Goal: Task Accomplishment & Management: Complete application form

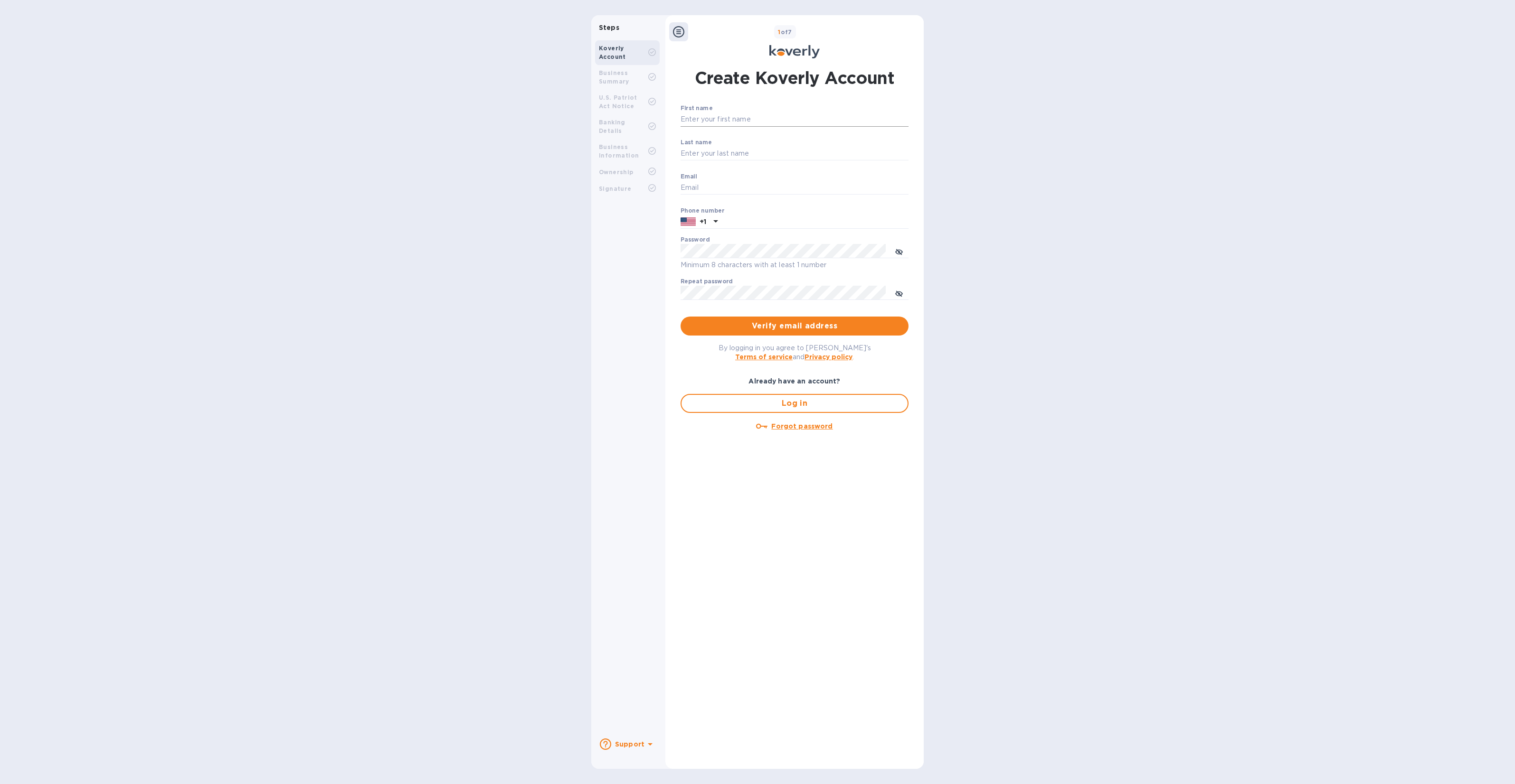
click at [701, 118] on input "First name" at bounding box center [794, 120] width 227 height 15
type input "Leo"
type input "Badash"
type input "leo@happy-threads.com"
click at [770, 212] on div "Phone number +1" at bounding box center [794, 219] width 227 height 22
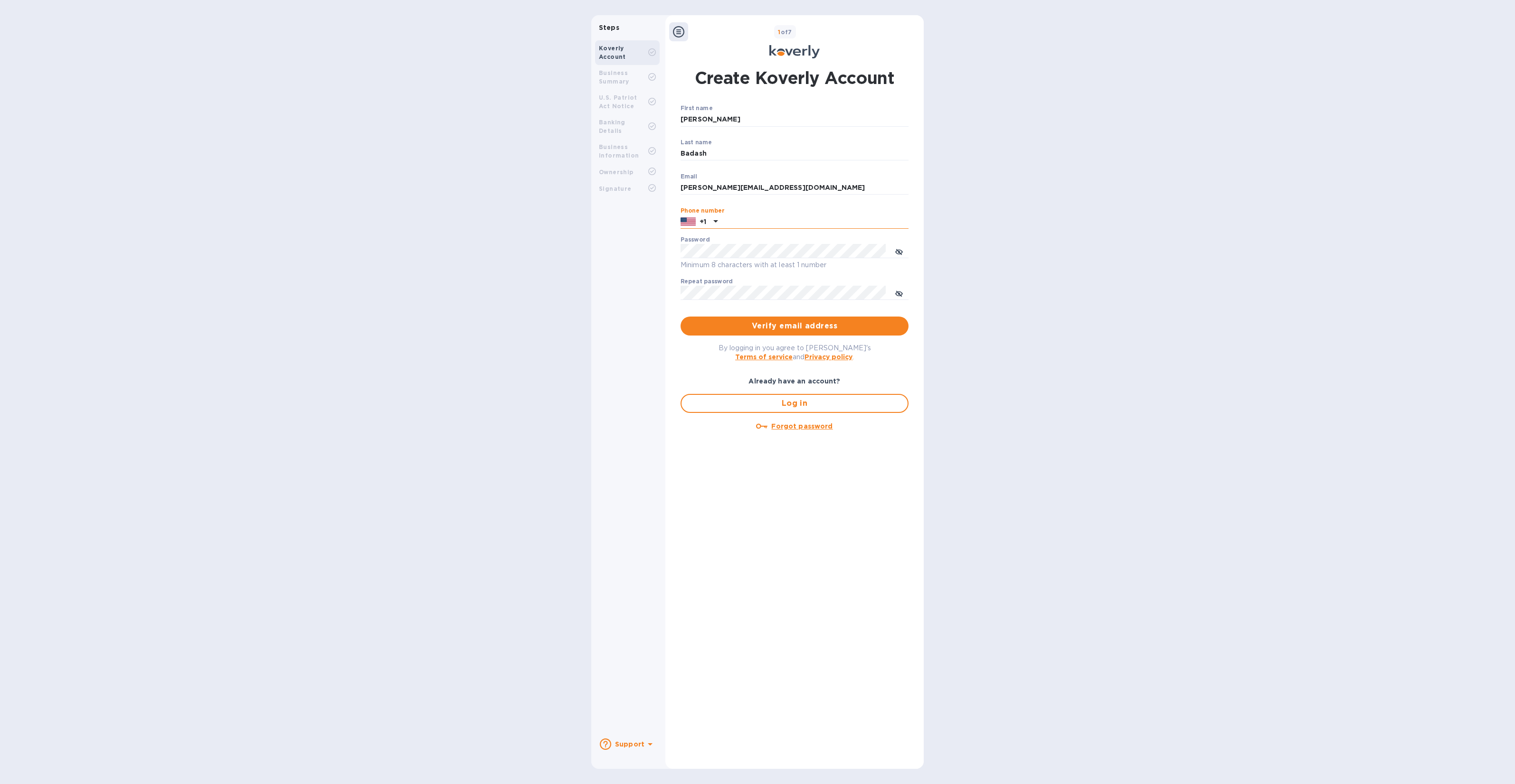
click at [784, 220] on input "text" at bounding box center [815, 221] width 187 height 15
type input "9175331058"
click at [805, 322] on span "Verify email address" at bounding box center [794, 326] width 213 height 12
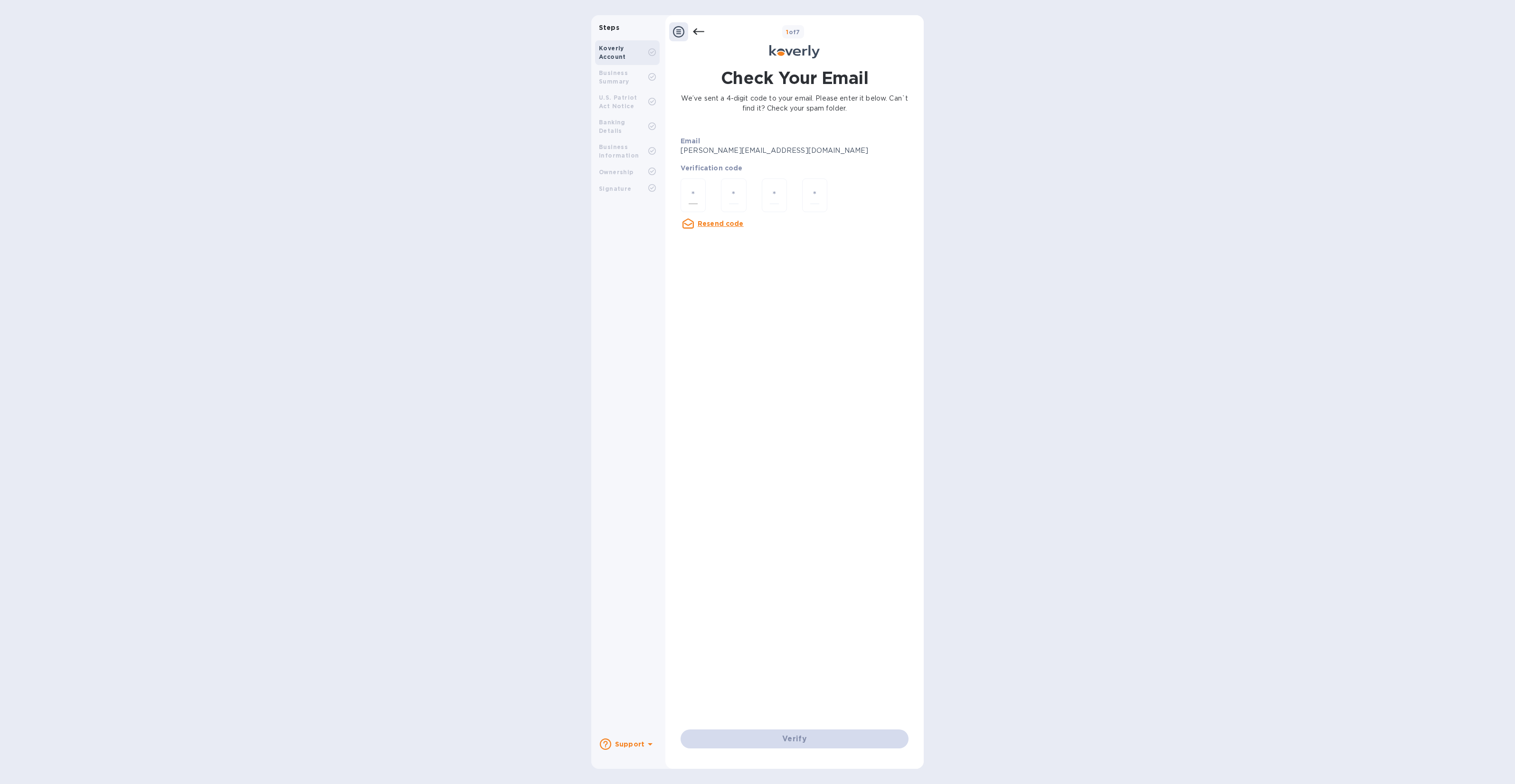
click at [689, 199] on input "number" at bounding box center [692, 195] width 9 height 18
type input "7"
type input "8"
type input "7"
type input "8"
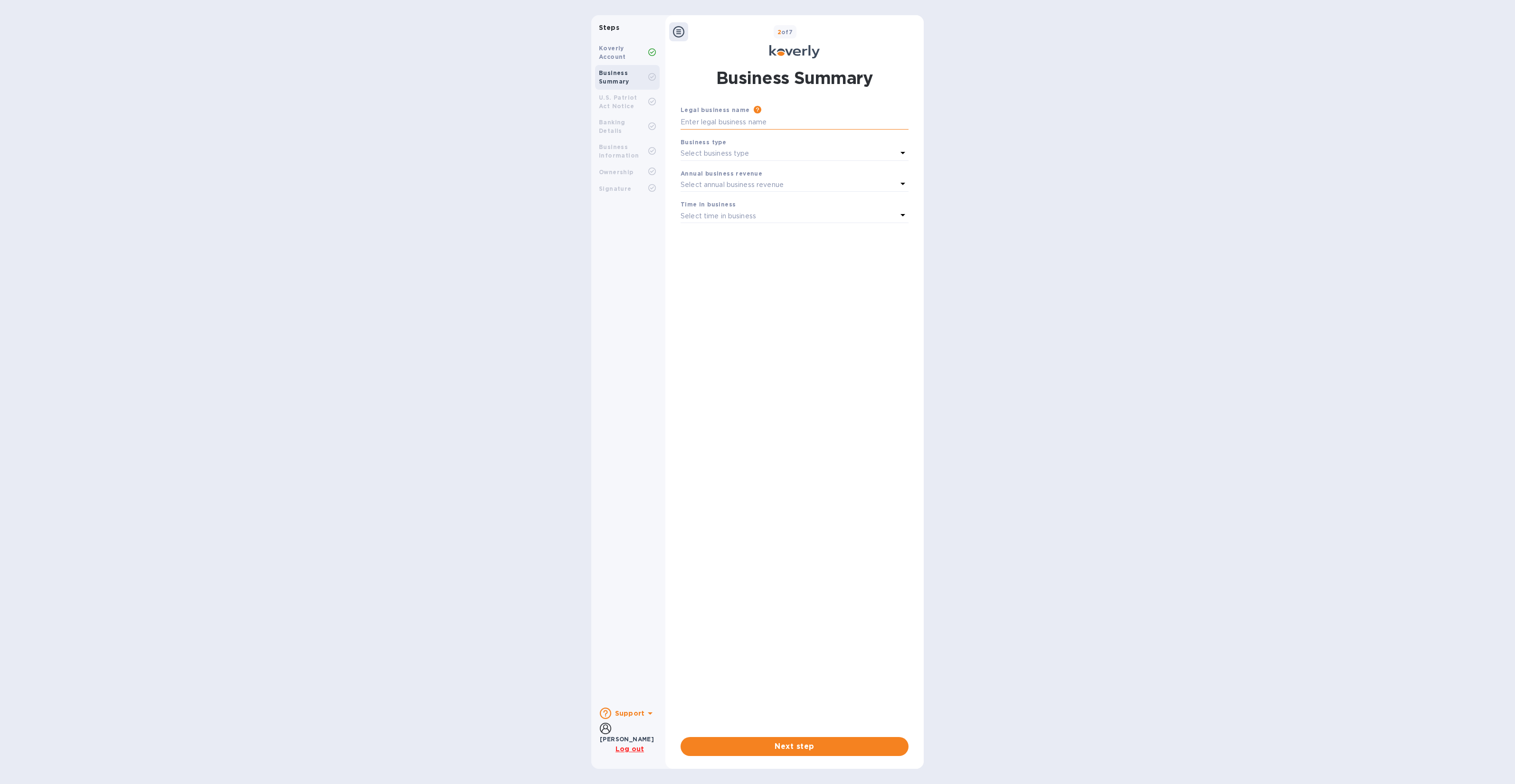
click at [768, 121] on input "text" at bounding box center [794, 122] width 227 height 15
type input "HAPPY THREADS LLC"
click at [786, 157] on div "Select business type" at bounding box center [788, 154] width 217 height 14
click at [748, 246] on p "Limited Liability Company (LLC)" at bounding box center [790, 246] width 205 height 10
click at [760, 181] on p "Select annual business revenue" at bounding box center [732, 185] width 103 height 10
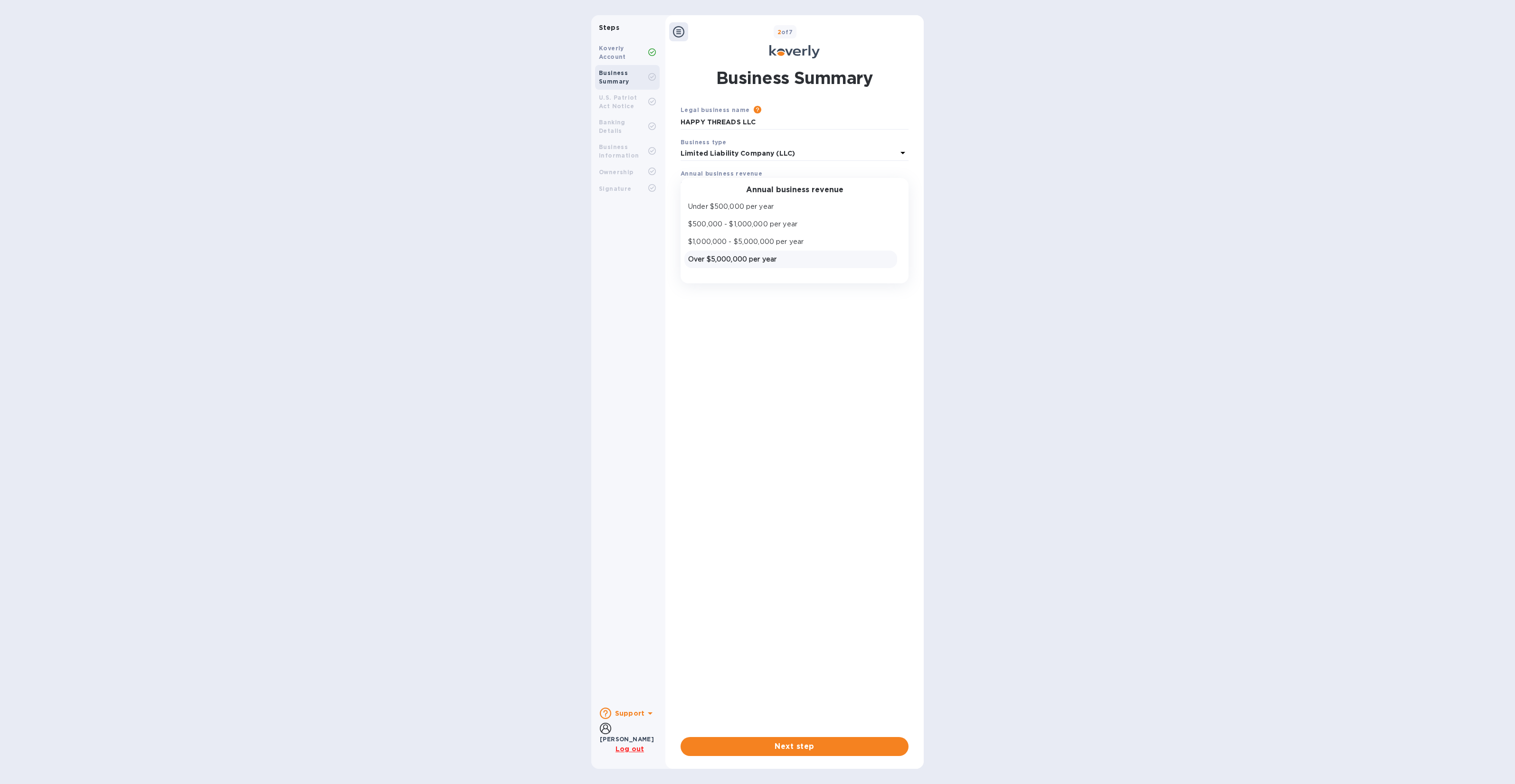
click at [753, 264] on p "Over $5,000,000 per year" at bounding box center [790, 260] width 205 height 10
click at [758, 215] on div "Select time in business" at bounding box center [788, 217] width 217 height 14
click at [743, 288] on p "More than 5 years" at bounding box center [790, 291] width 205 height 10
click at [787, 749] on span "Next step" at bounding box center [794, 747] width 213 height 12
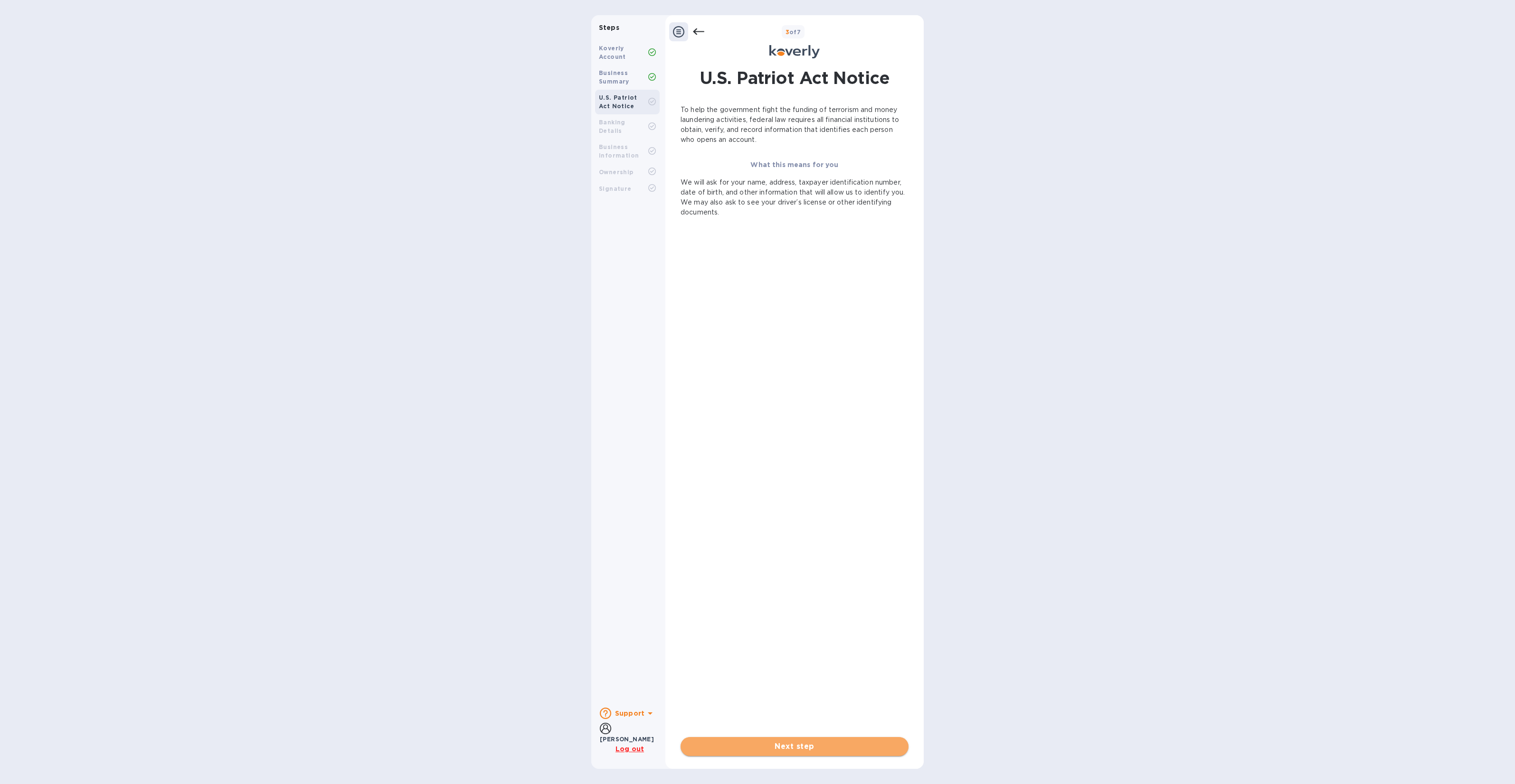
click at [828, 753] on button "Next step" at bounding box center [794, 746] width 227 height 19
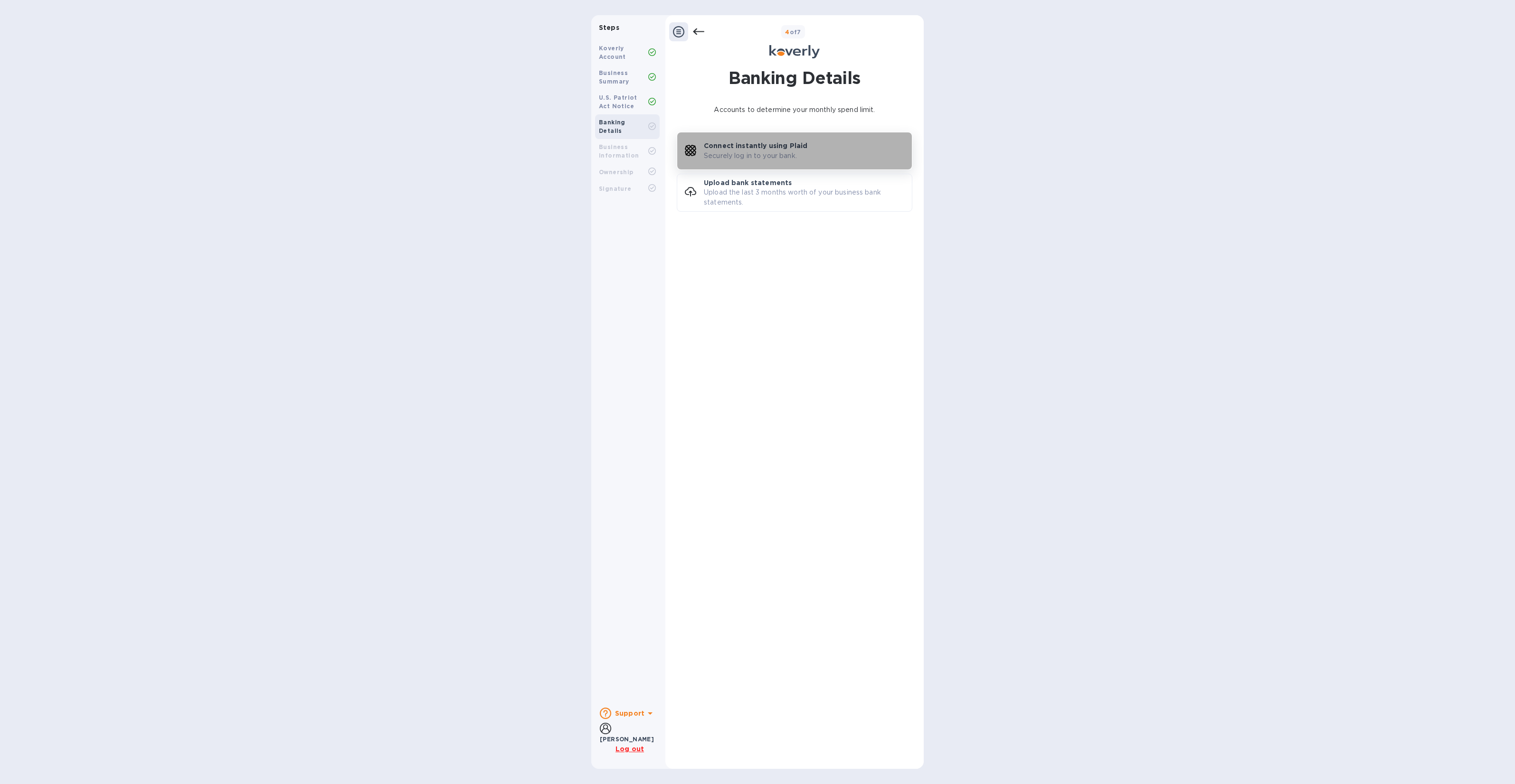
click at [777, 153] on p "Securely log in to your bank." at bounding box center [750, 156] width 93 height 10
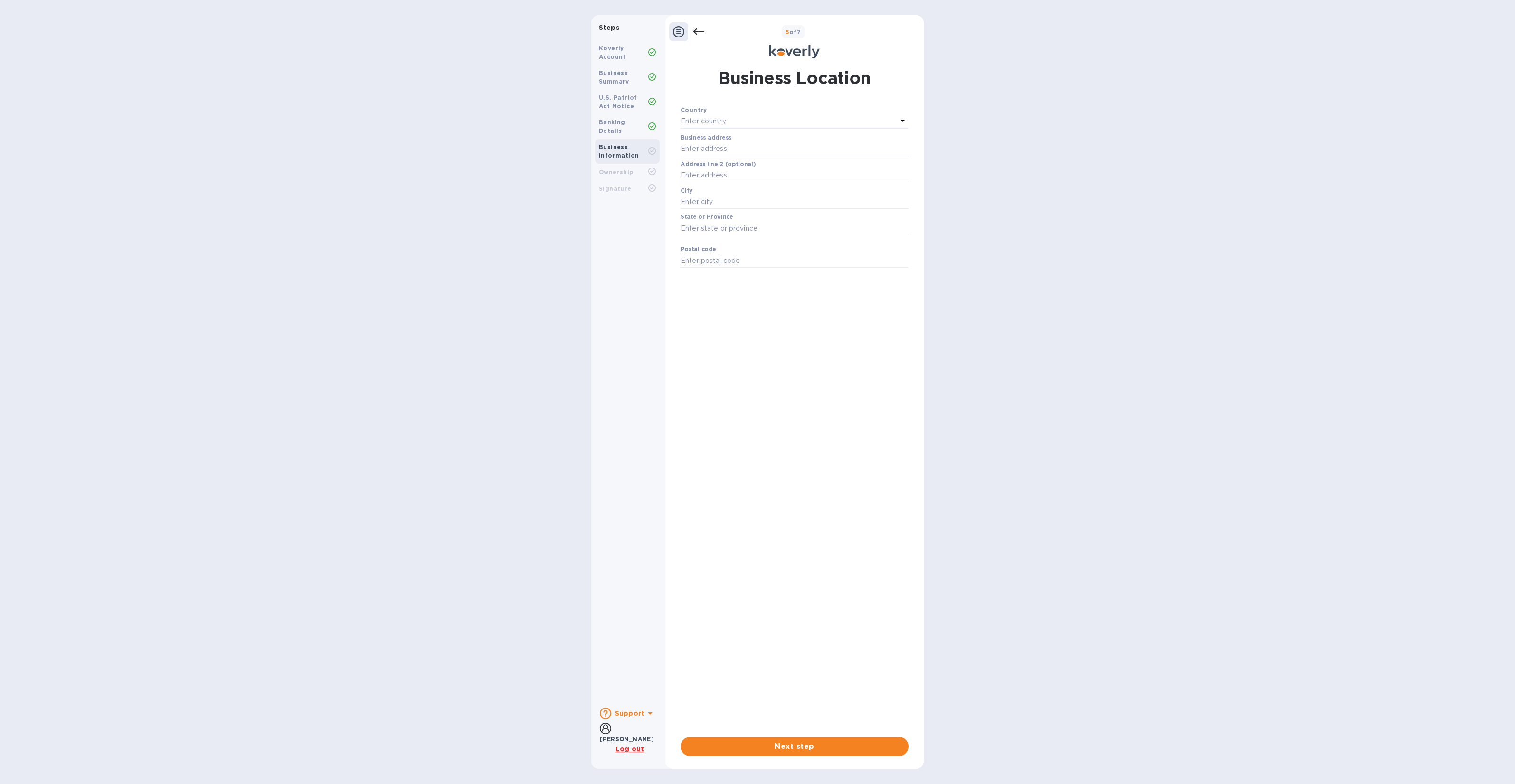
click at [745, 120] on div "Enter country" at bounding box center [788, 122] width 217 height 14
click at [730, 174] on p "United States" at bounding box center [799, 175] width 187 height 10
click at [732, 149] on input "text" at bounding box center [794, 149] width 227 height 15
type input "2025 lincoln hwy ste 370"
type input "370"
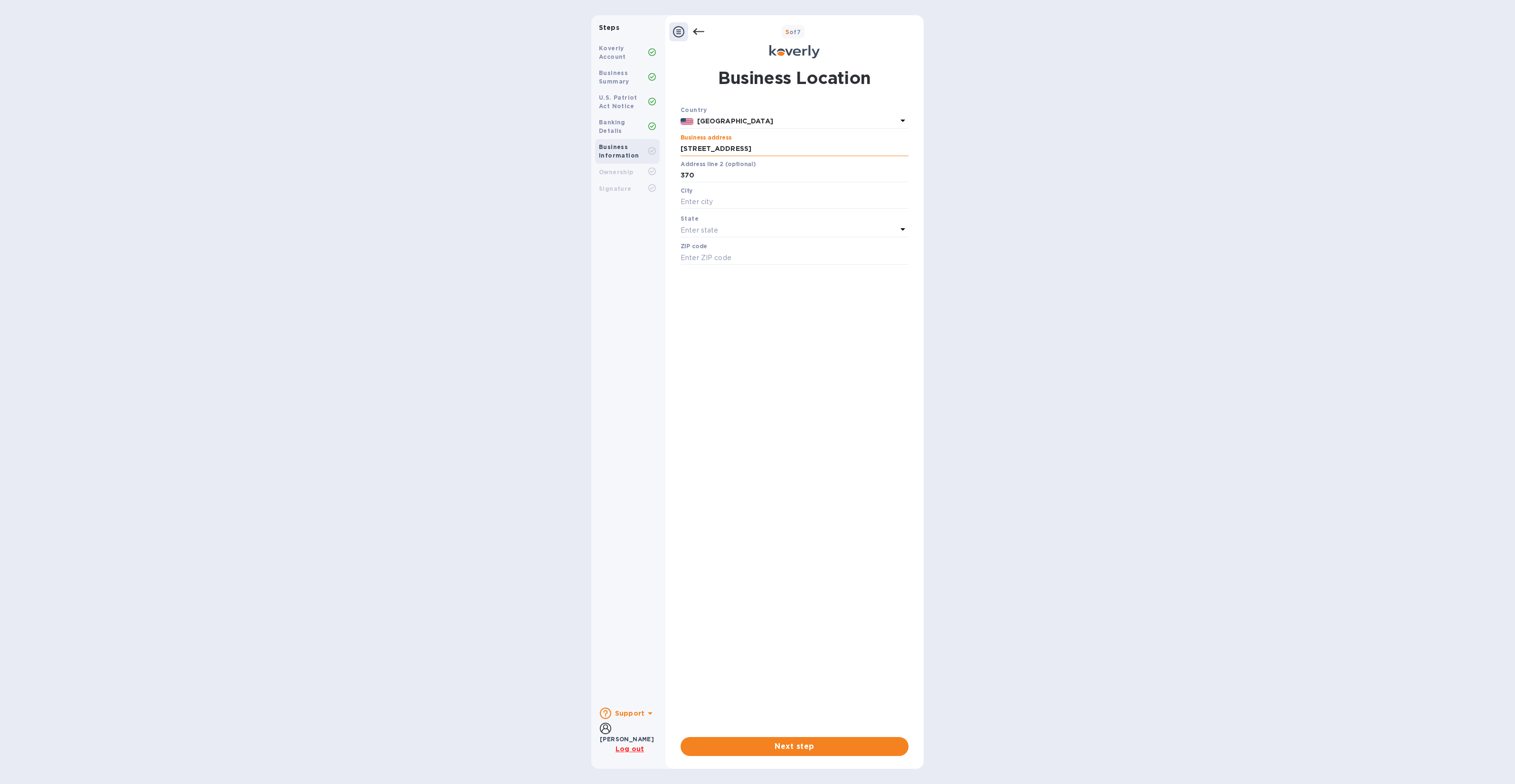
type input "edison"
type input "08817"
click at [718, 234] on div "Enter state" at bounding box center [788, 230] width 217 height 14
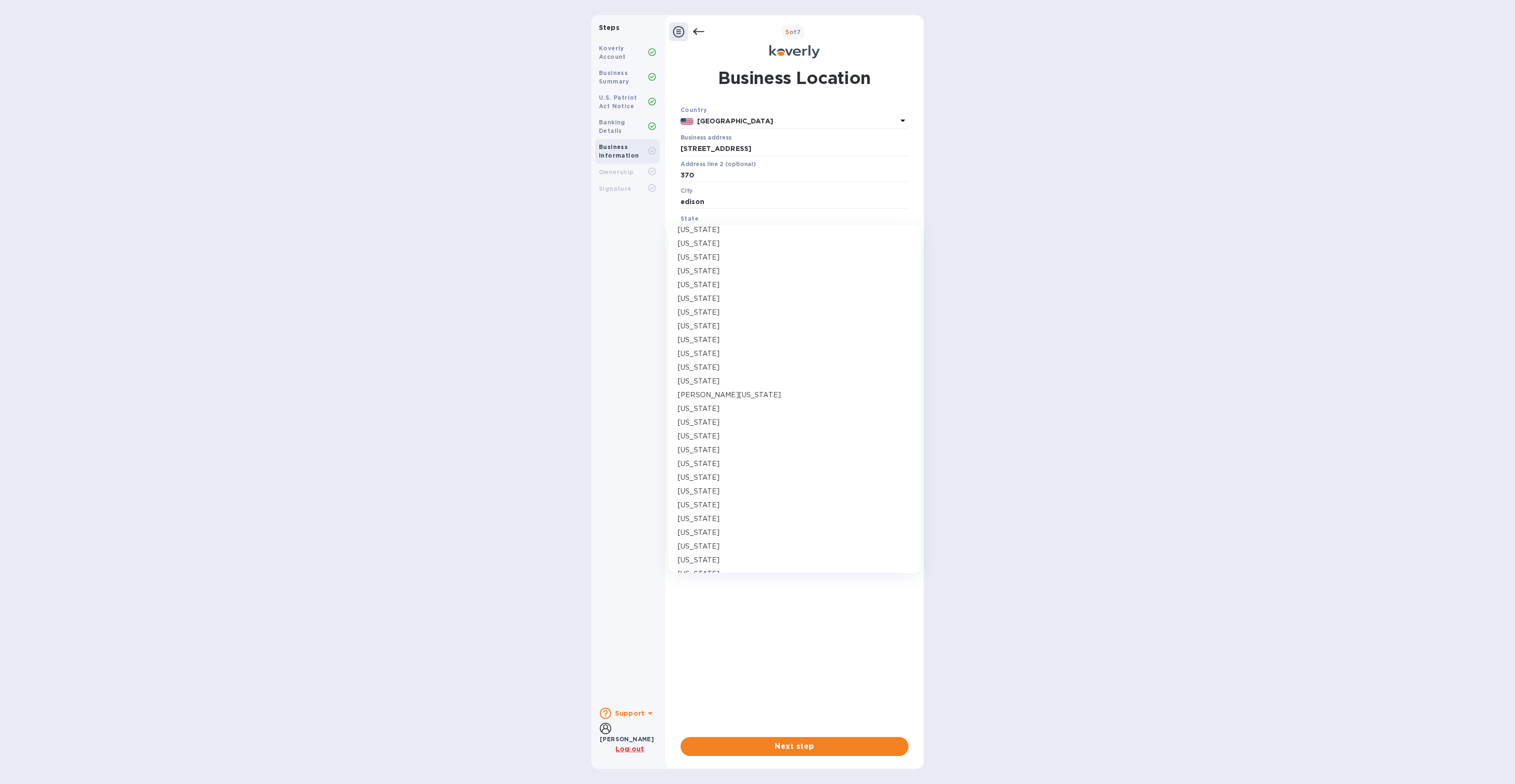
scroll to position [297, 0]
click at [718, 461] on div "New Jersey" at bounding box center [794, 460] width 233 height 10
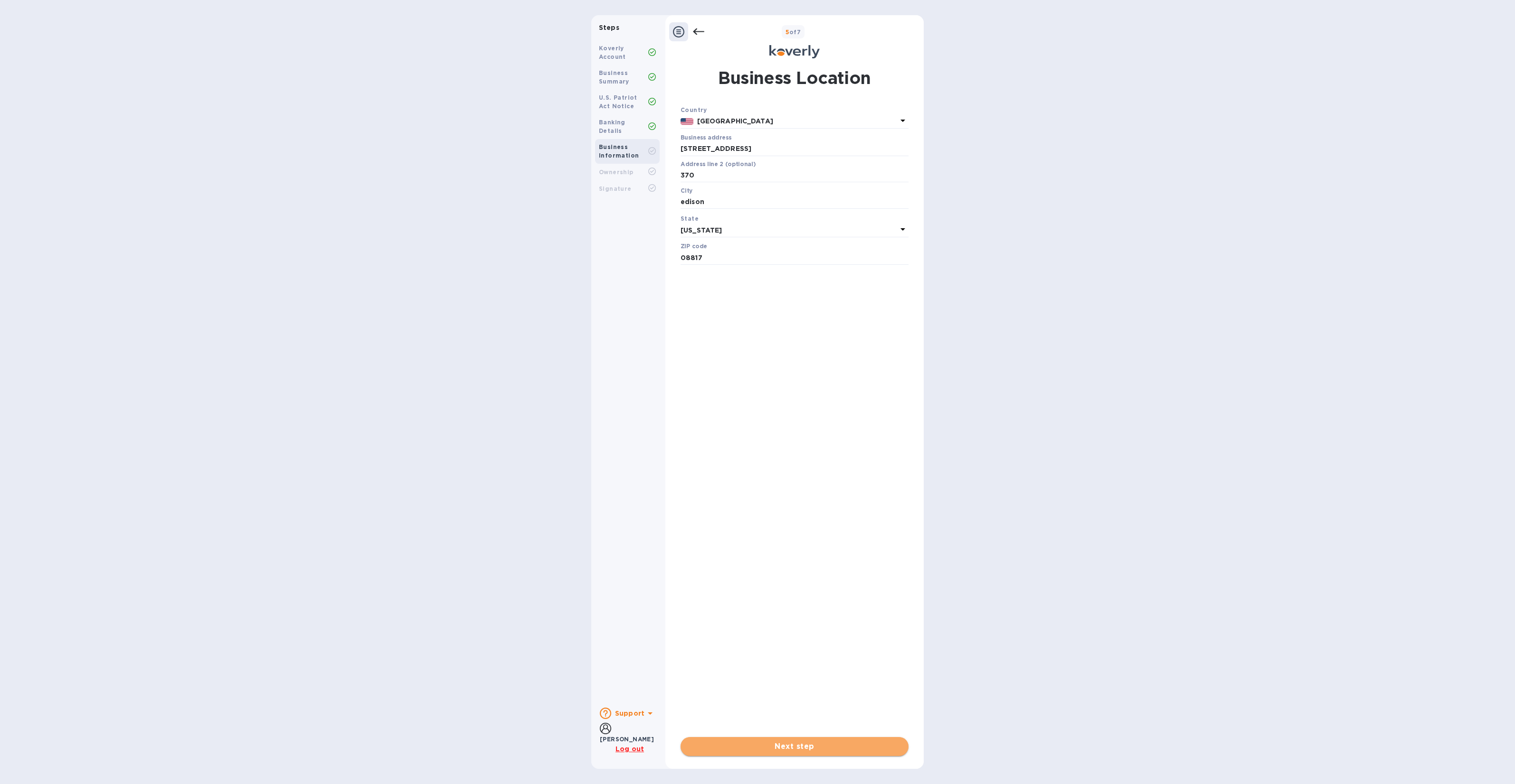
click at [811, 744] on span "Next step" at bounding box center [794, 747] width 213 height 12
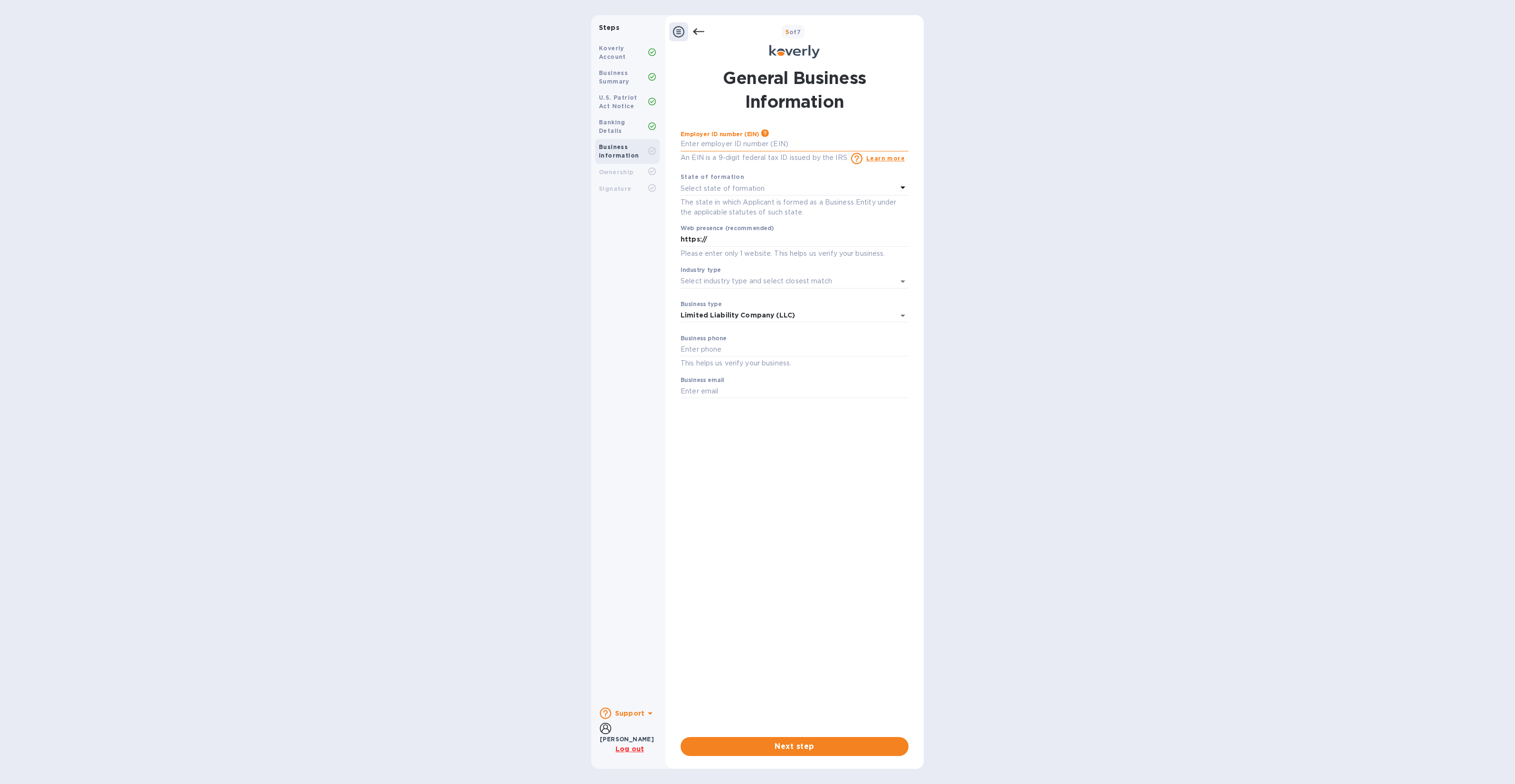
click at [747, 141] on input "text" at bounding box center [794, 144] width 227 height 15
click at [740, 145] on input "text" at bounding box center [794, 144] width 227 height 15
type input "***80"
click at [730, 190] on p "Select state of formation" at bounding box center [723, 188] width 84 height 10
click at [734, 225] on input "text" at bounding box center [795, 224] width 196 height 15
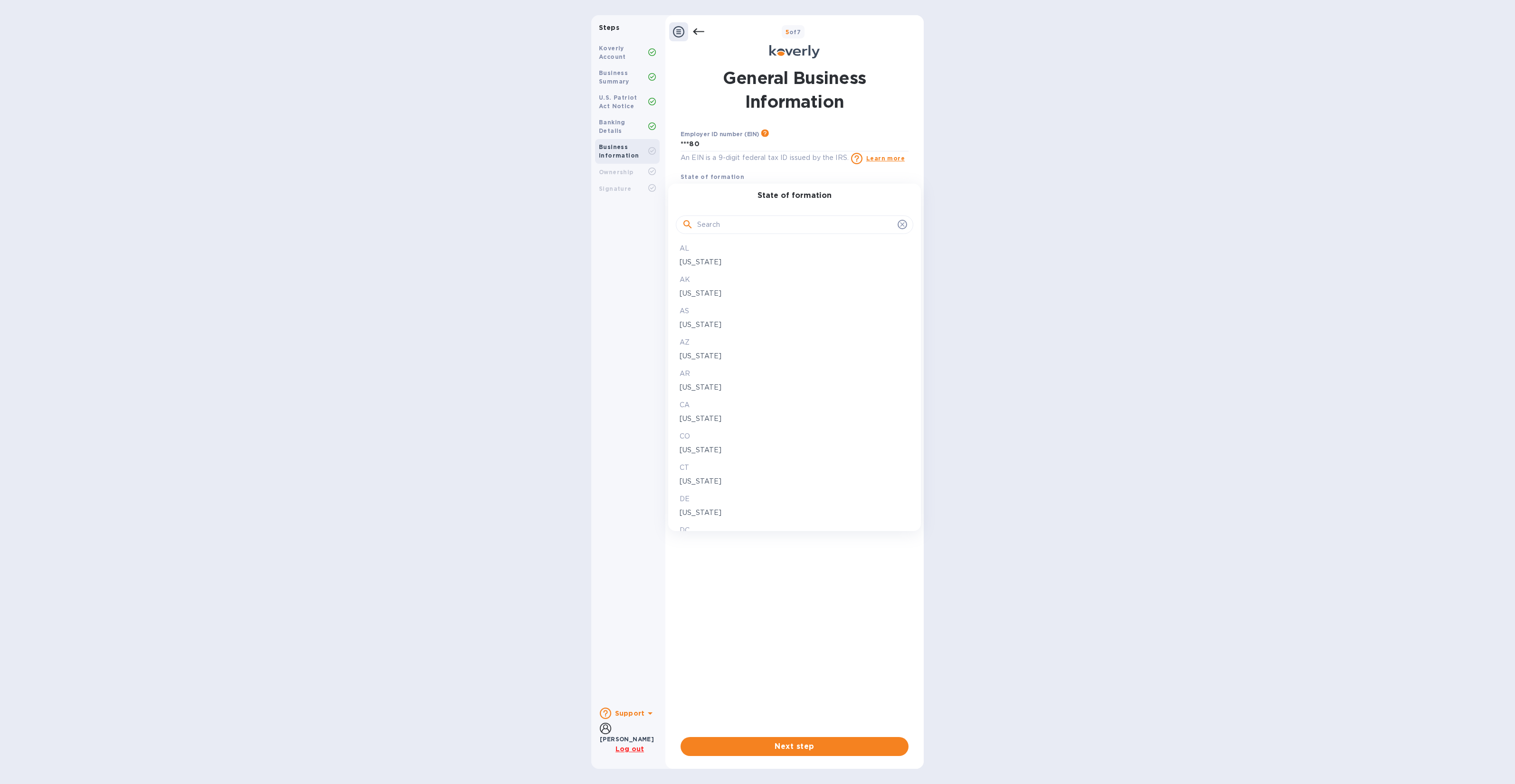
type input "J"
type input "NEW YO"
click at [718, 261] on p "New York" at bounding box center [794, 262] width 229 height 10
click at [740, 240] on input "https://" at bounding box center [794, 239] width 227 height 15
type input "https://WWW.HAPPY-THREADS.COM"
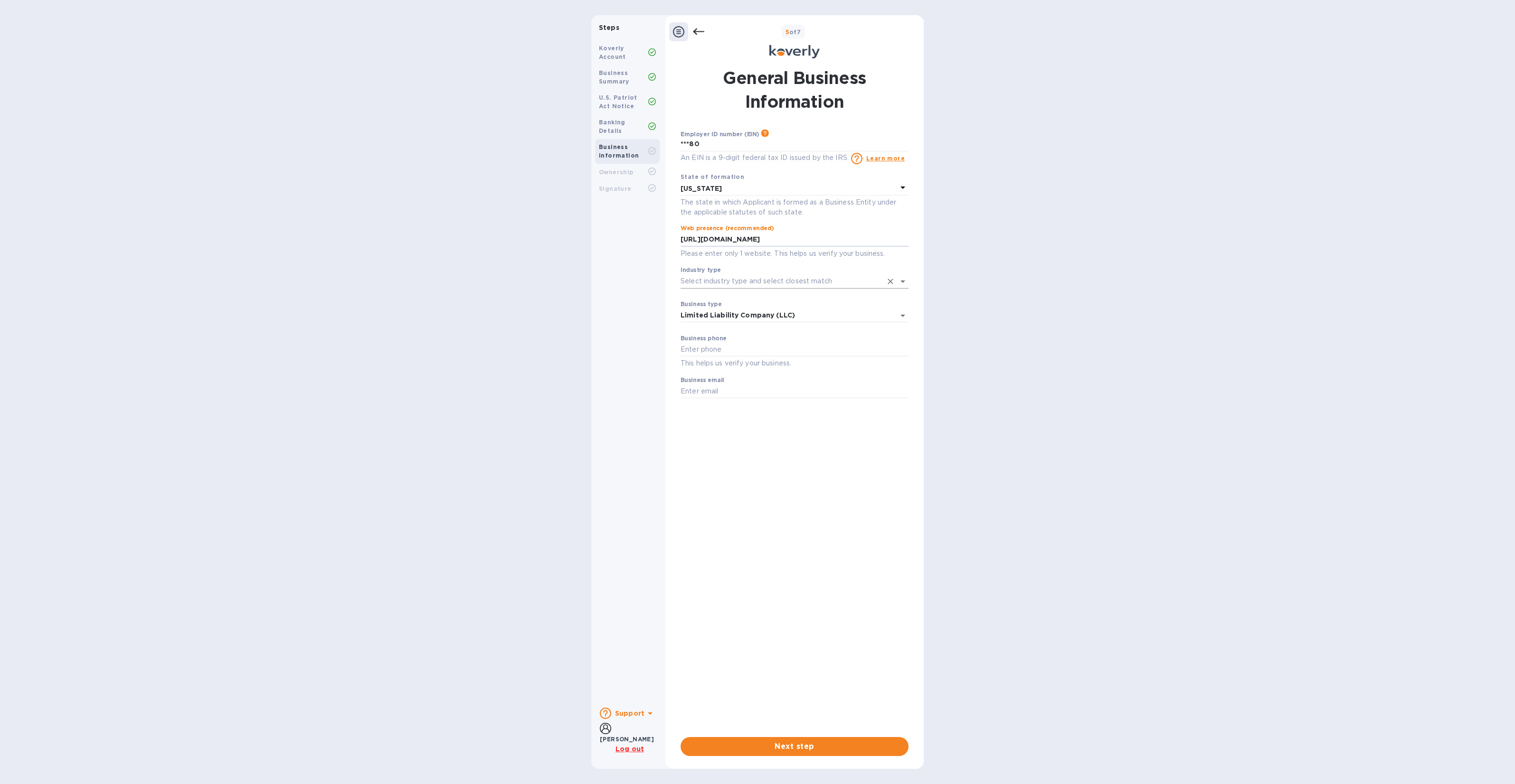
click at [773, 278] on input "Industry type" at bounding box center [781, 281] width 201 height 14
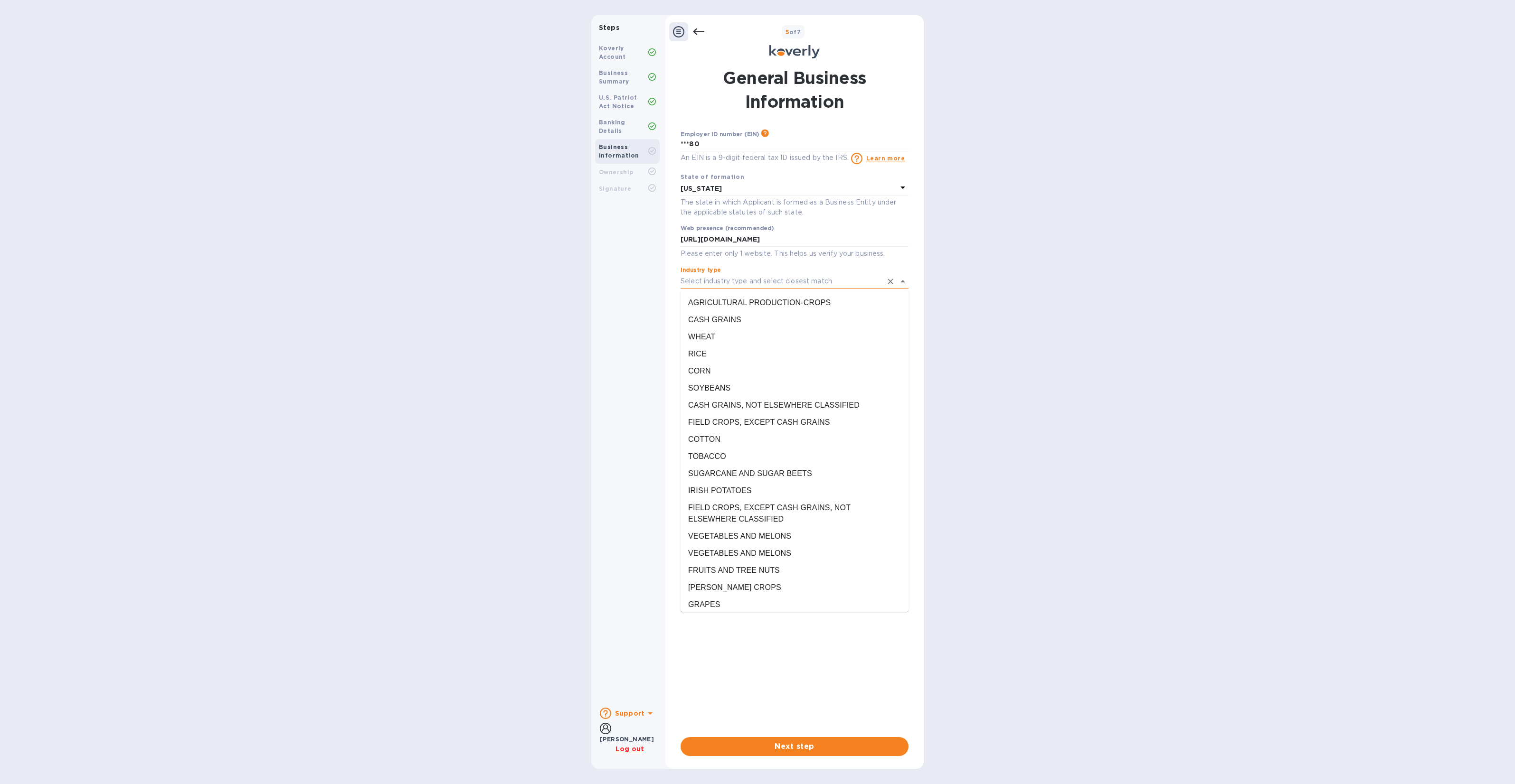
type input "I"
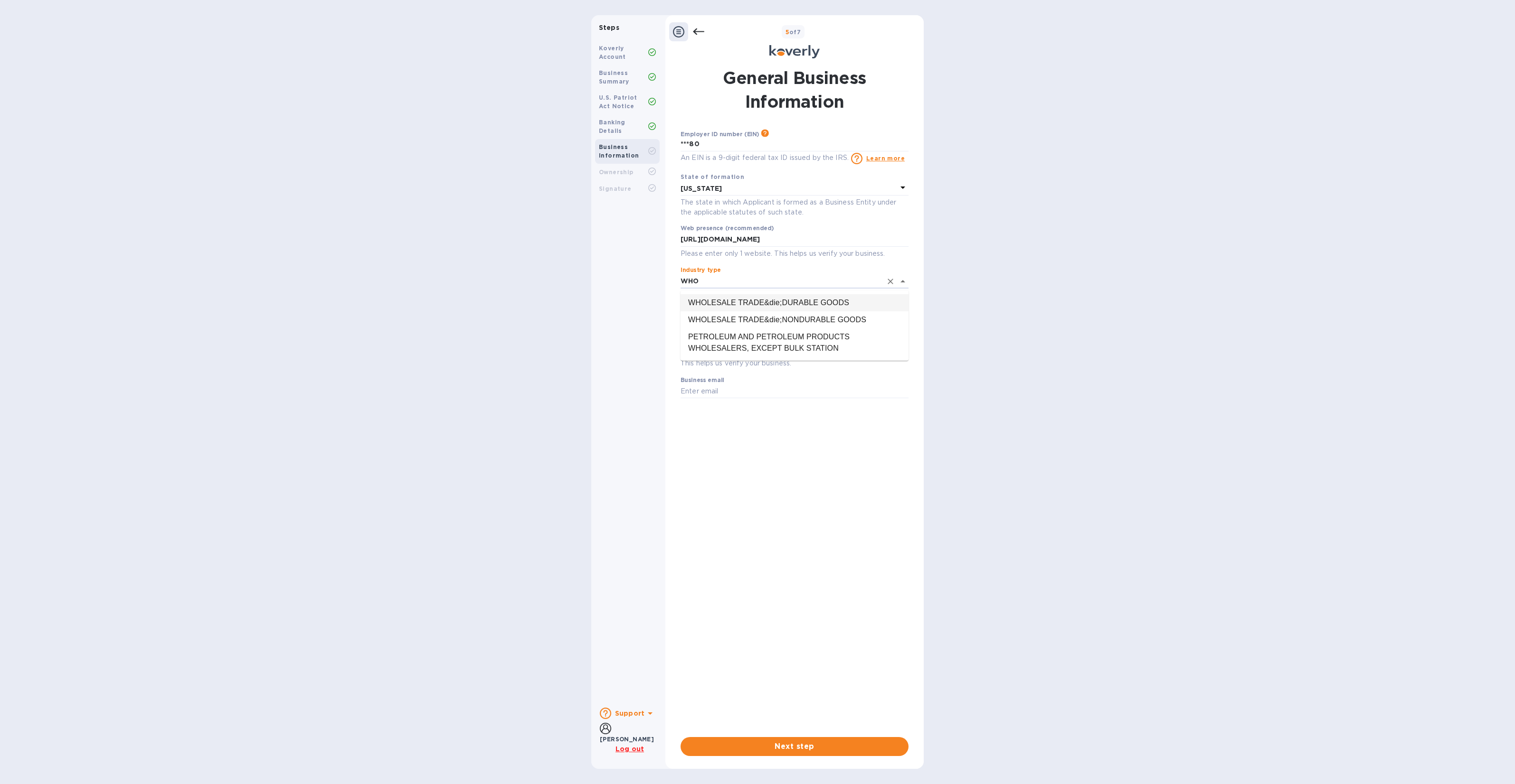
click at [774, 300] on li "WHOLESALE TRADE&die;DURABLE GOODS" at bounding box center [794, 302] width 227 height 17
type input "WHOLESALE TRADE&die;DURABLE GOODS"
click at [754, 347] on input "text" at bounding box center [794, 350] width 227 height 15
type input "9175331058"
type input "leo@happy-threads.com"
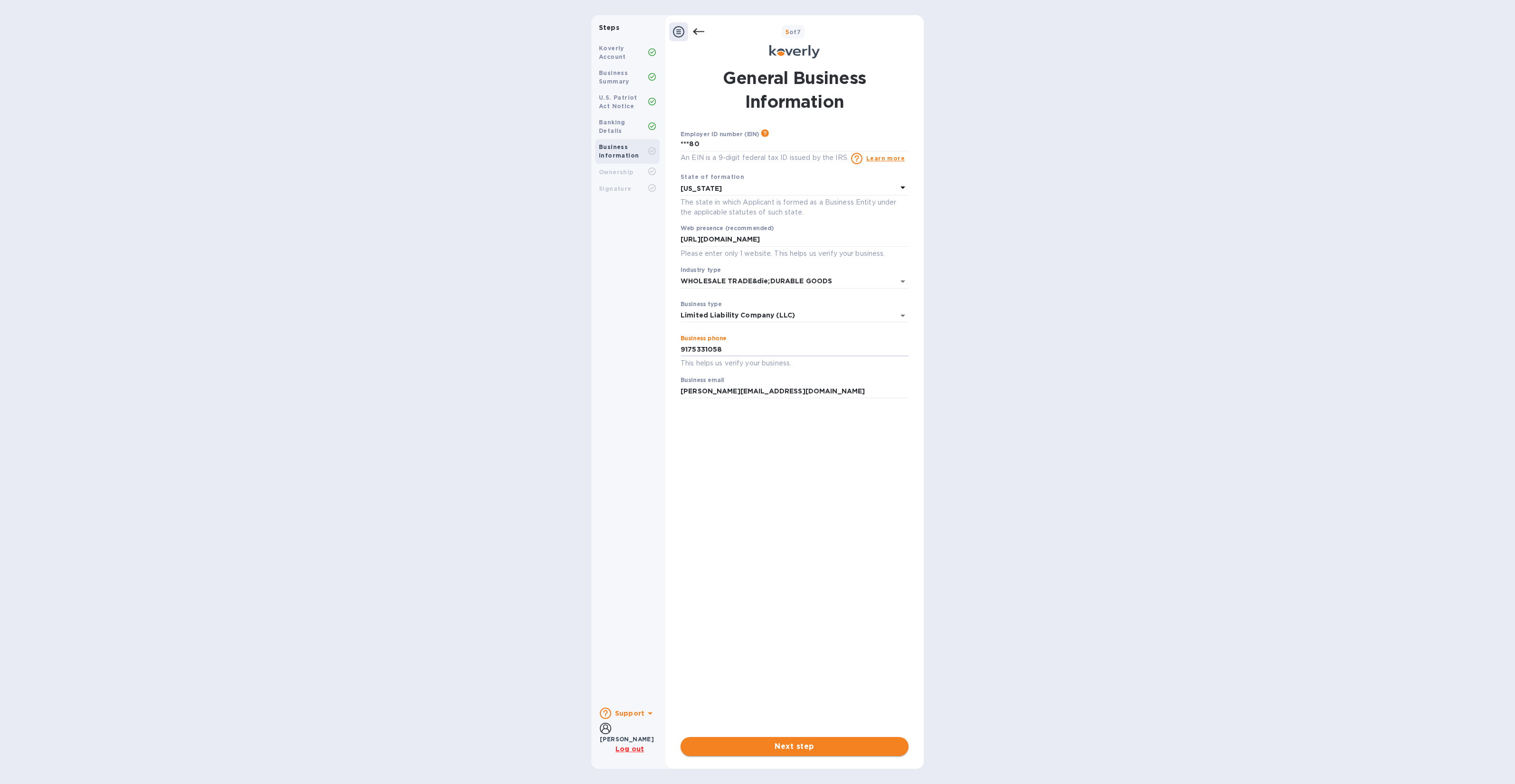
click at [843, 747] on span "Next step" at bounding box center [794, 747] width 213 height 12
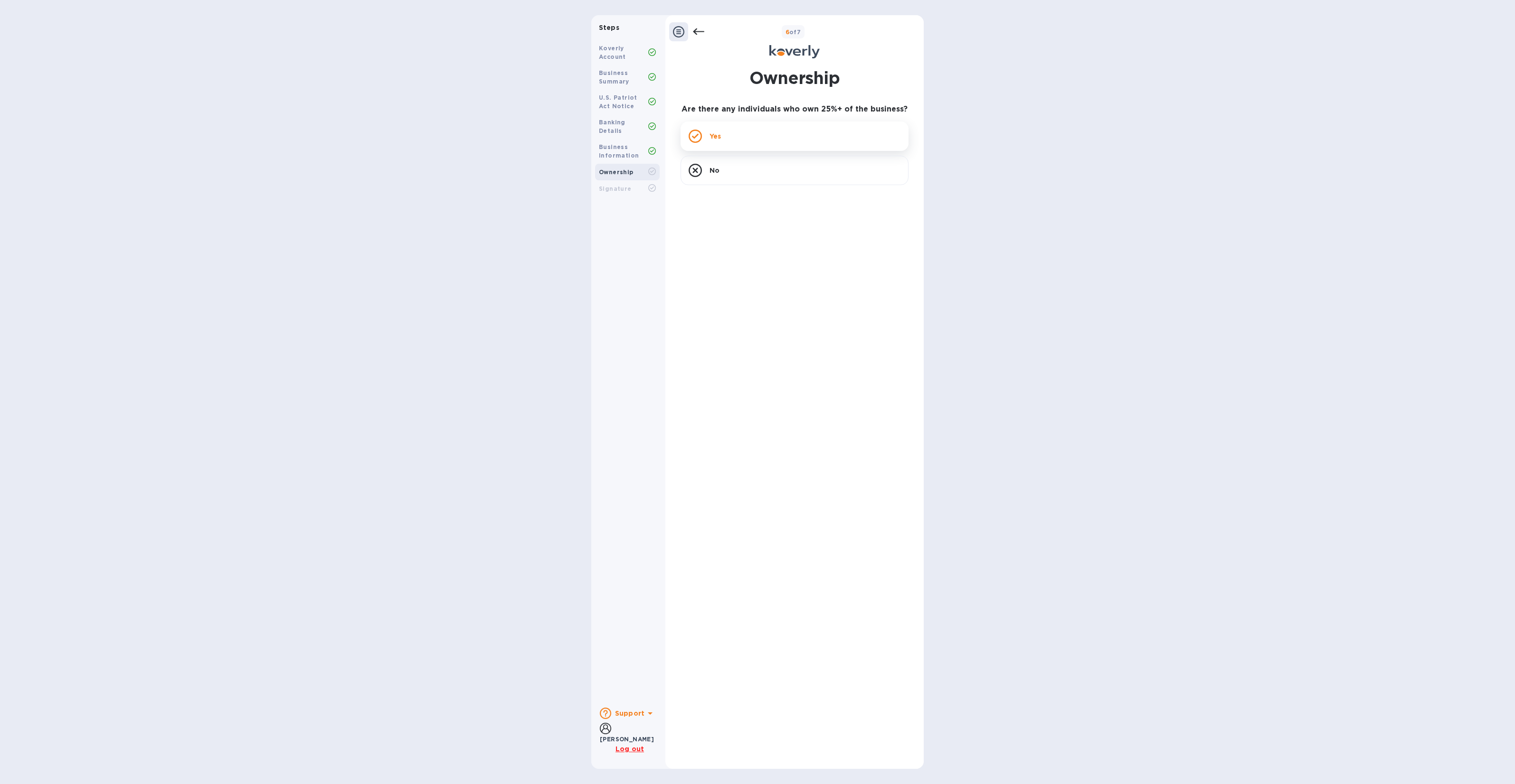
click at [756, 136] on div "Yes" at bounding box center [794, 136] width 227 height 29
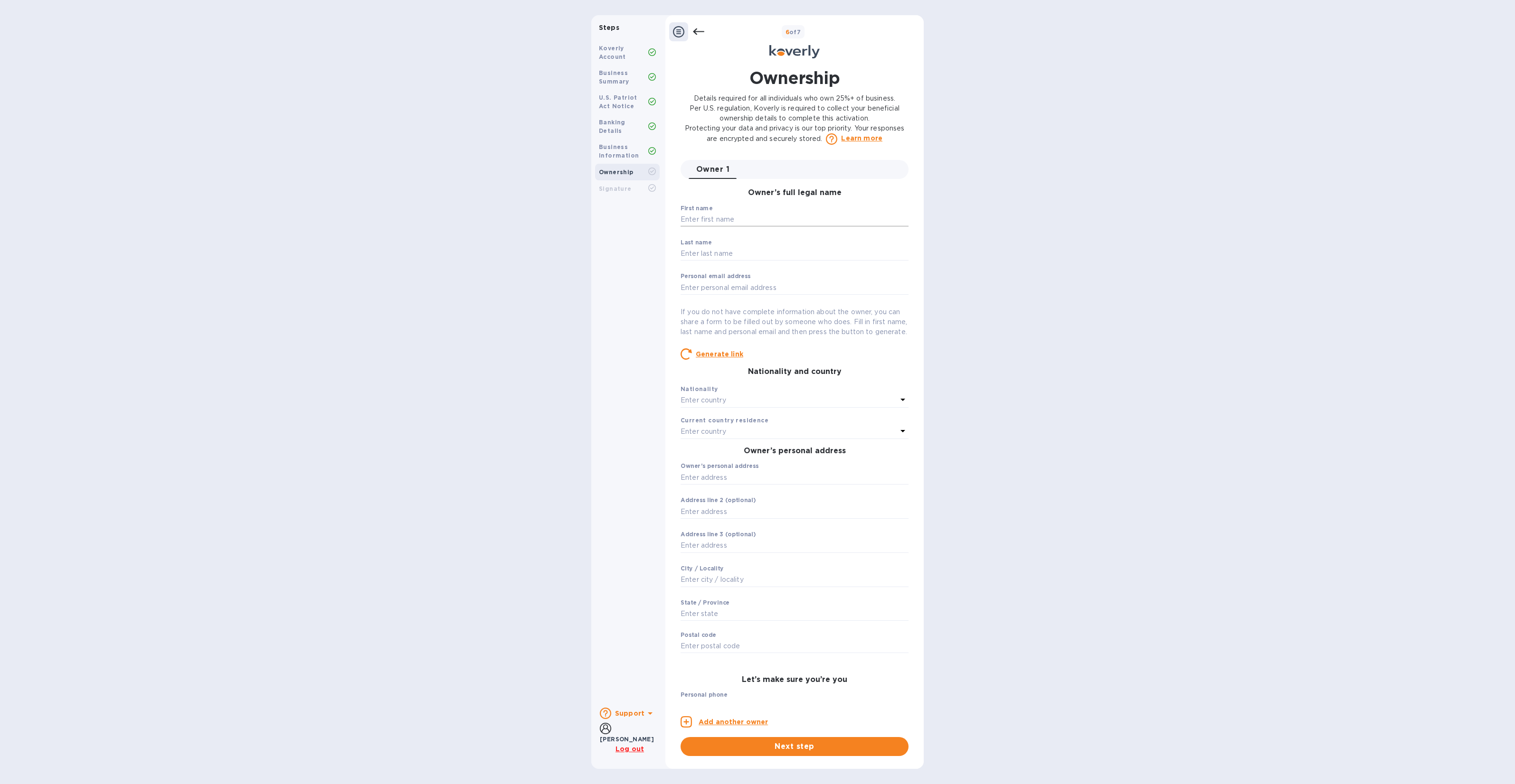
click at [732, 216] on input "text" at bounding box center [794, 220] width 227 height 15
type input "Leo"
type input "Badash"
type input "leobadash@gmail.com"
type input "1178 east 13"
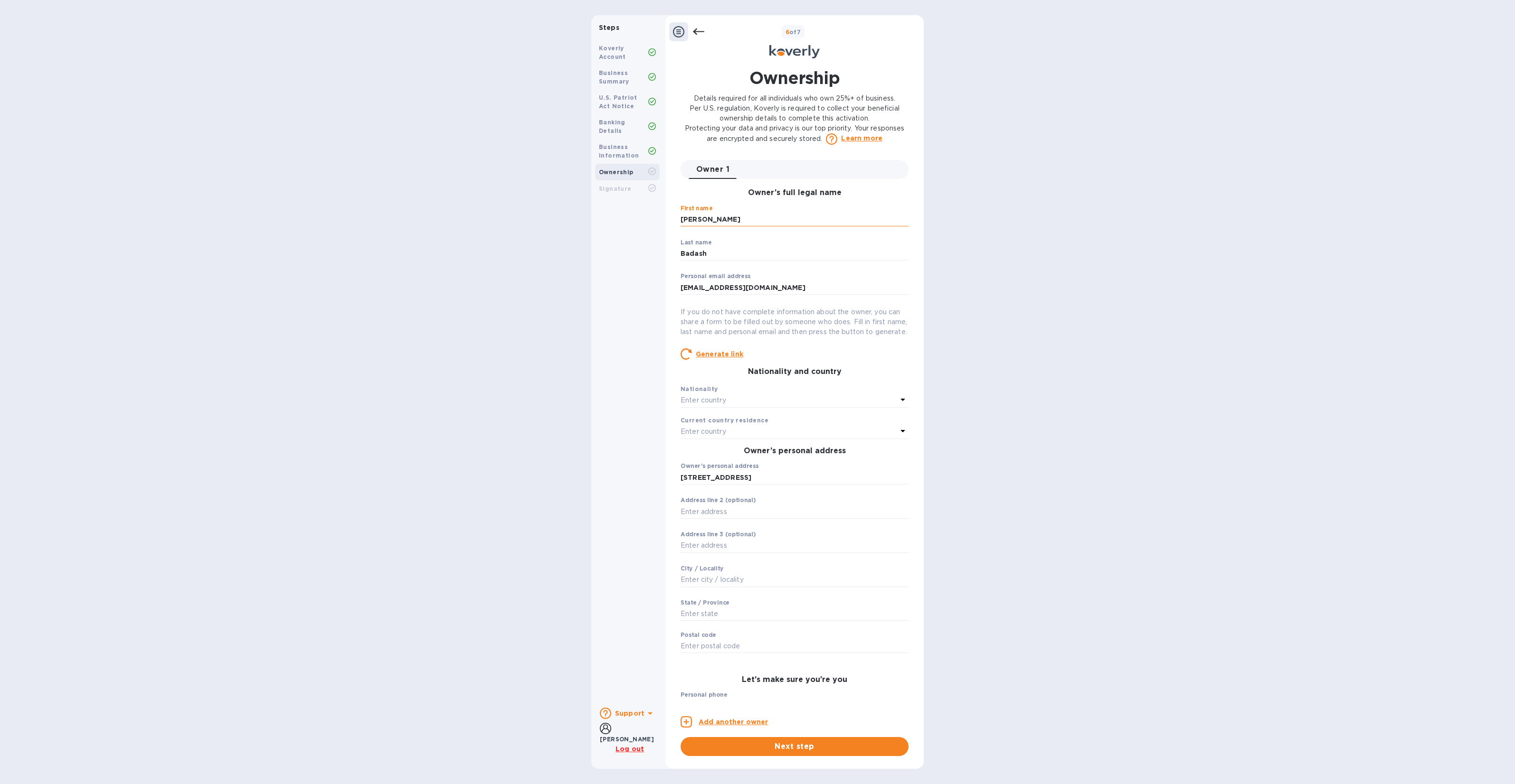
type input "Brooklyn"
type input "United States"
type input "11230"
type input "***58"
click at [749, 407] on div "Enter country" at bounding box center [788, 401] width 217 height 14
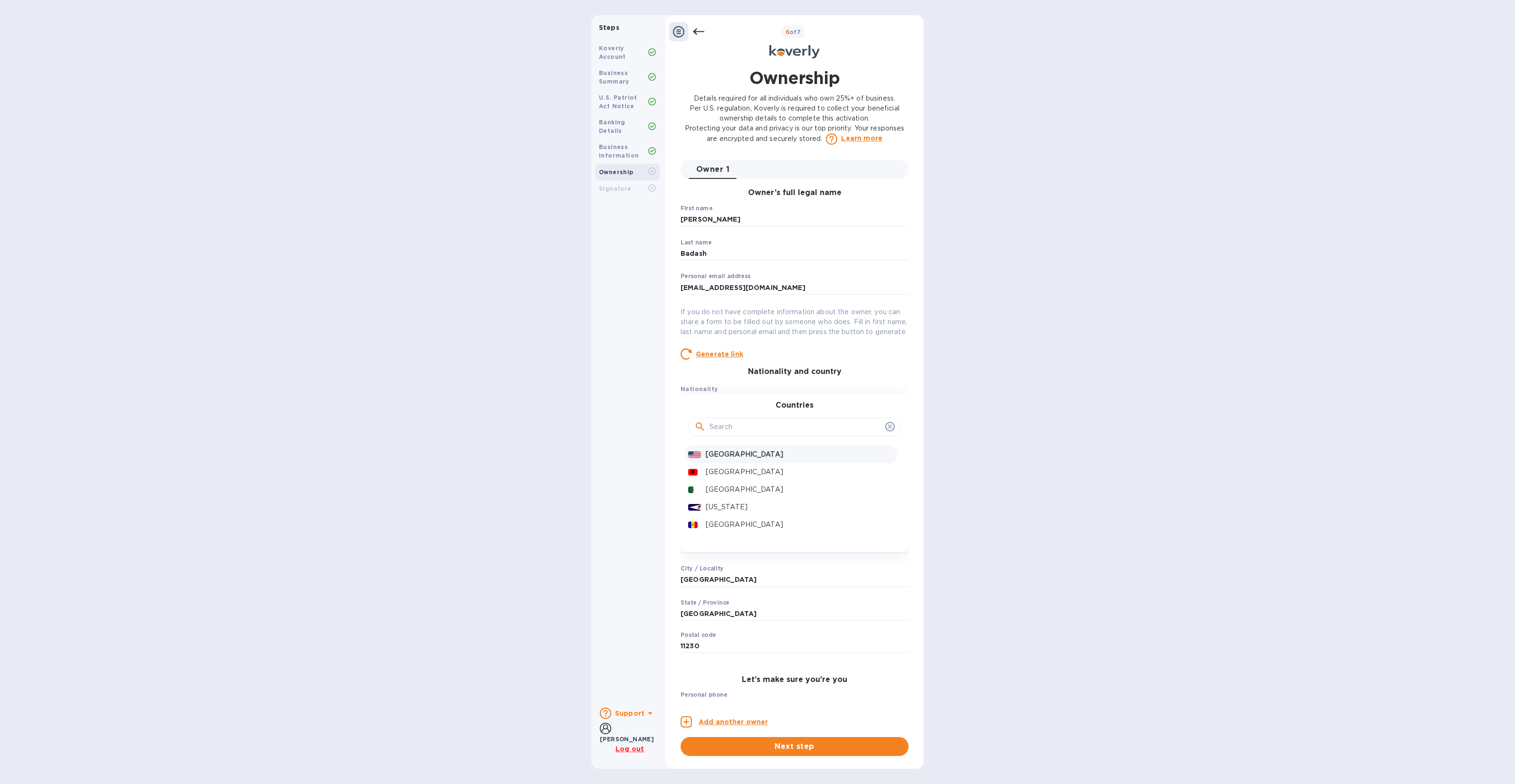
click at [736, 460] on p "United States" at bounding box center [799, 455] width 187 height 10
click at [732, 438] on div "Enter country" at bounding box center [788, 432] width 217 height 14
click at [733, 491] on p "United States" at bounding box center [799, 486] width 187 height 10
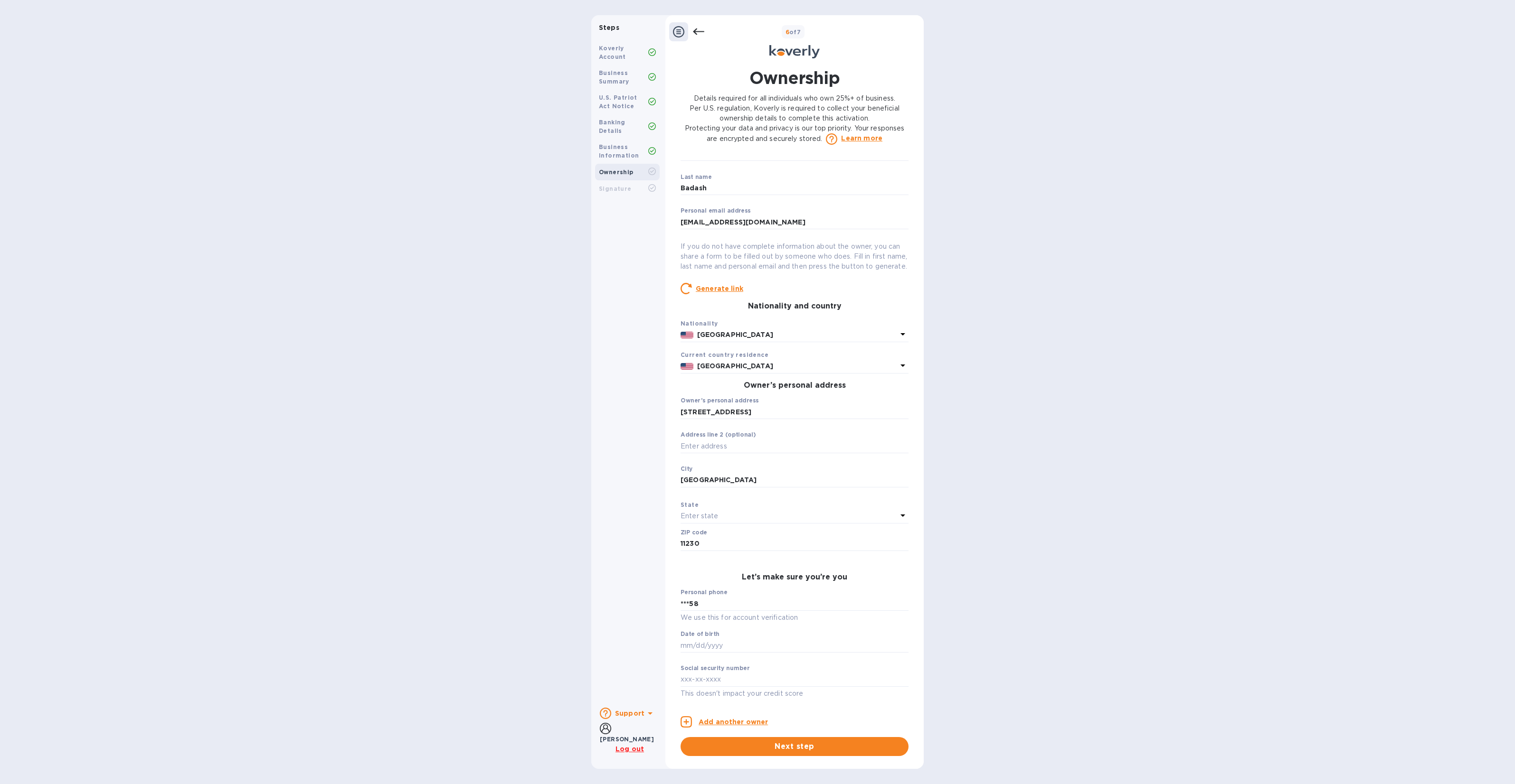
scroll to position [75, 0]
click at [730, 644] on input "text" at bounding box center [794, 645] width 227 height 15
type input "***86"
type input "***21"
click at [761, 748] on span "Next step" at bounding box center [794, 747] width 213 height 12
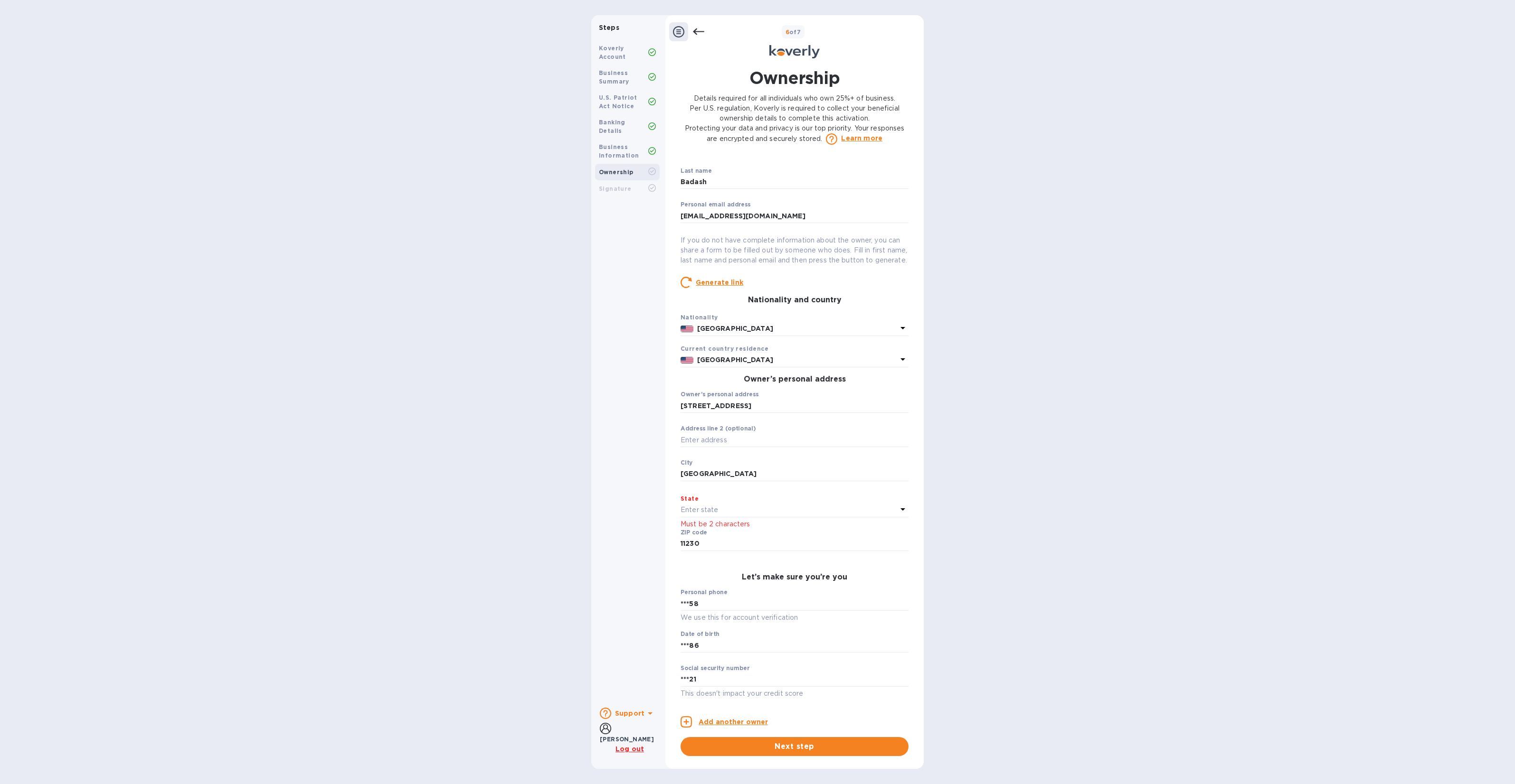
click at [741, 516] on div "Enter state" at bounding box center [788, 511] width 217 height 14
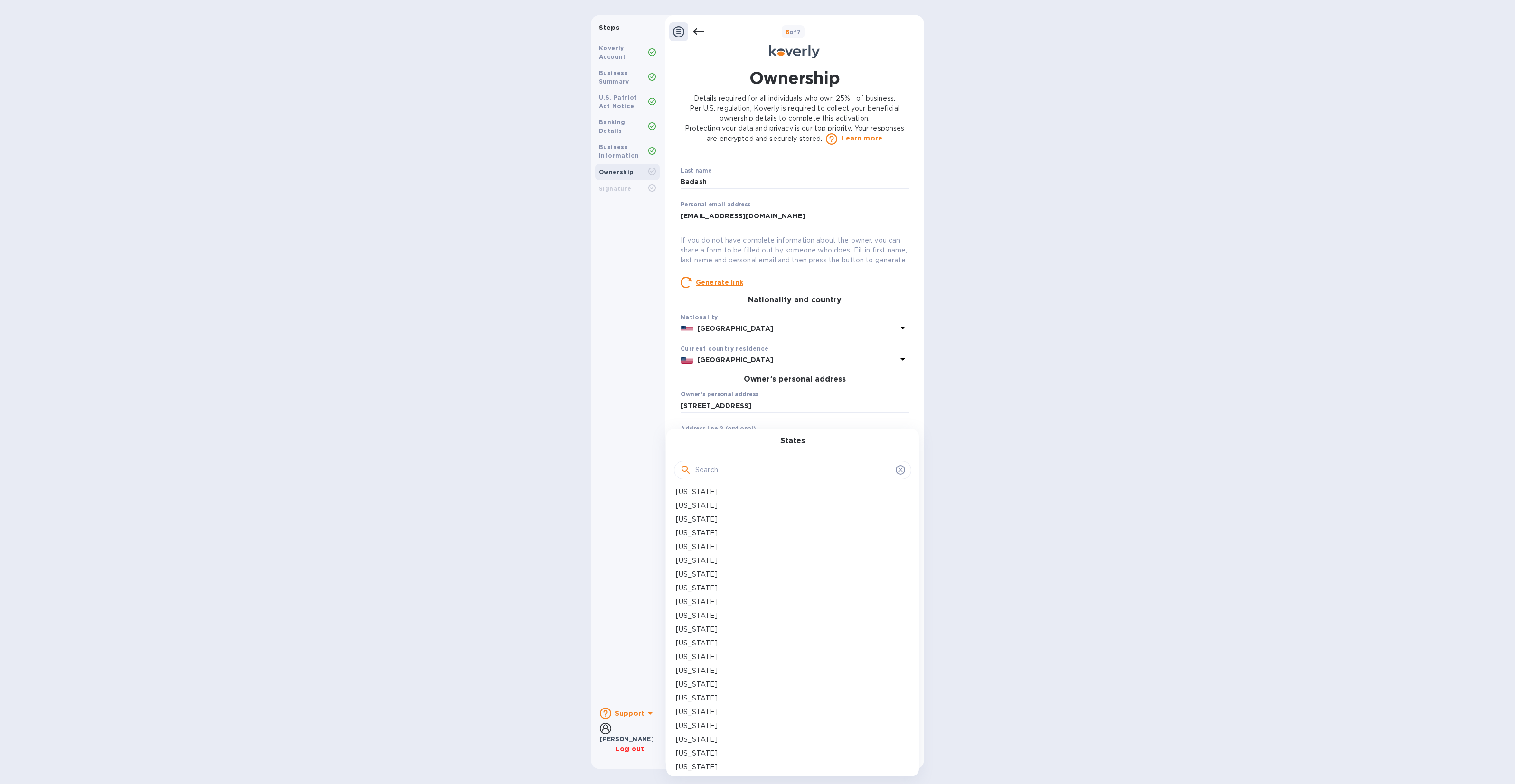
click at [747, 464] on input "text" at bounding box center [793, 470] width 196 height 15
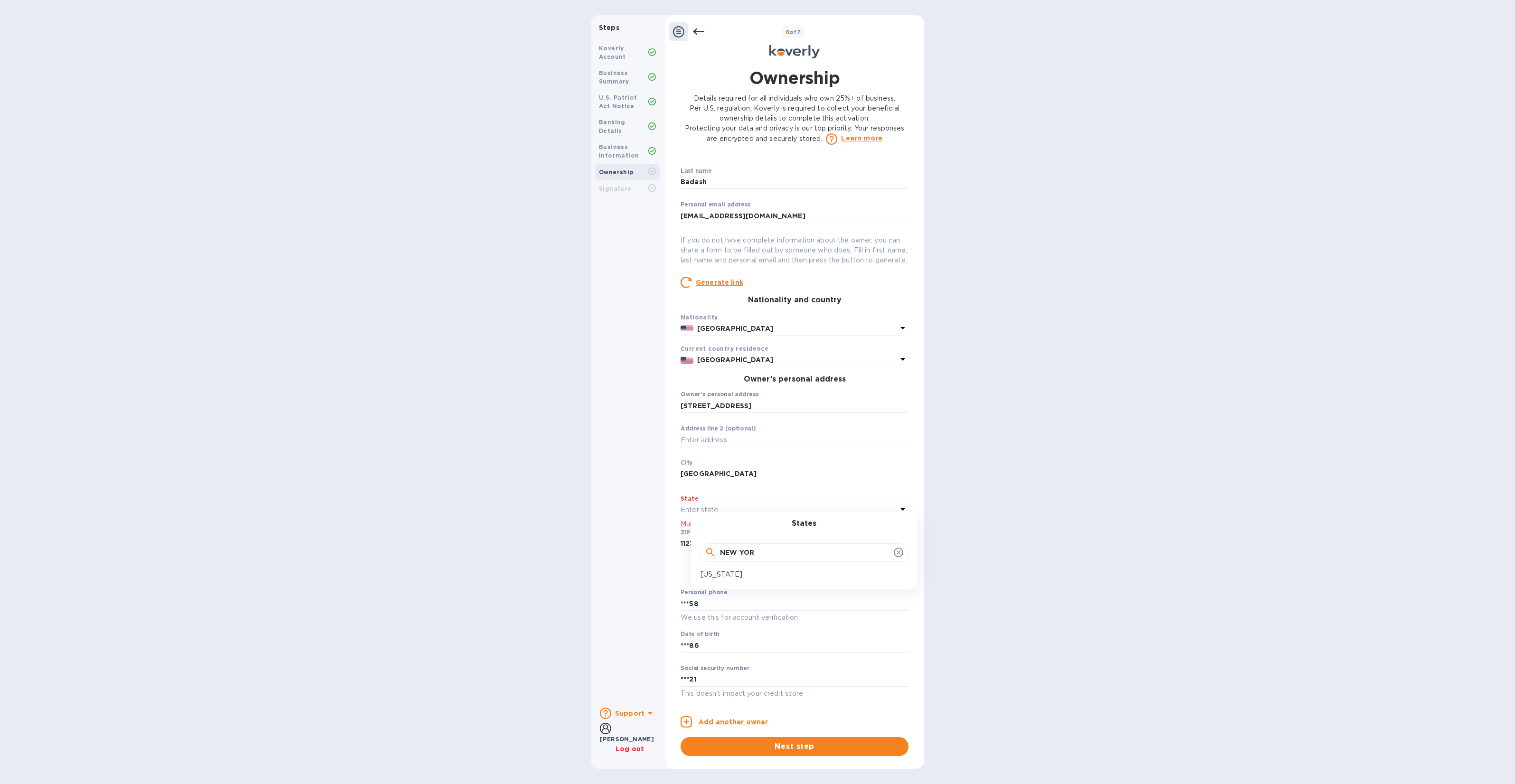
type input "NEW YOR"
click at [748, 573] on div "New York" at bounding box center [803, 574] width 207 height 10
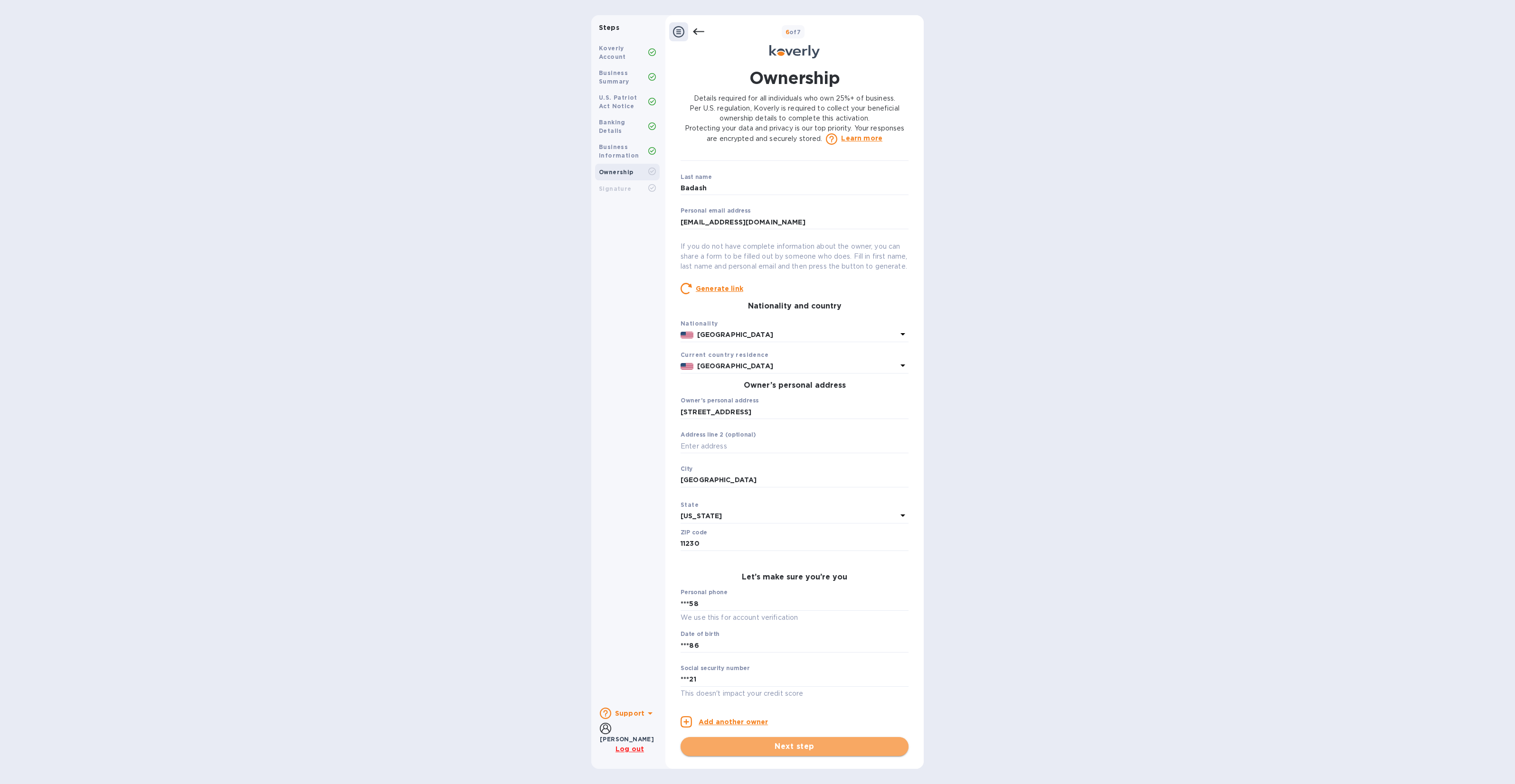
click at [768, 743] on span "Next step" at bounding box center [794, 747] width 213 height 12
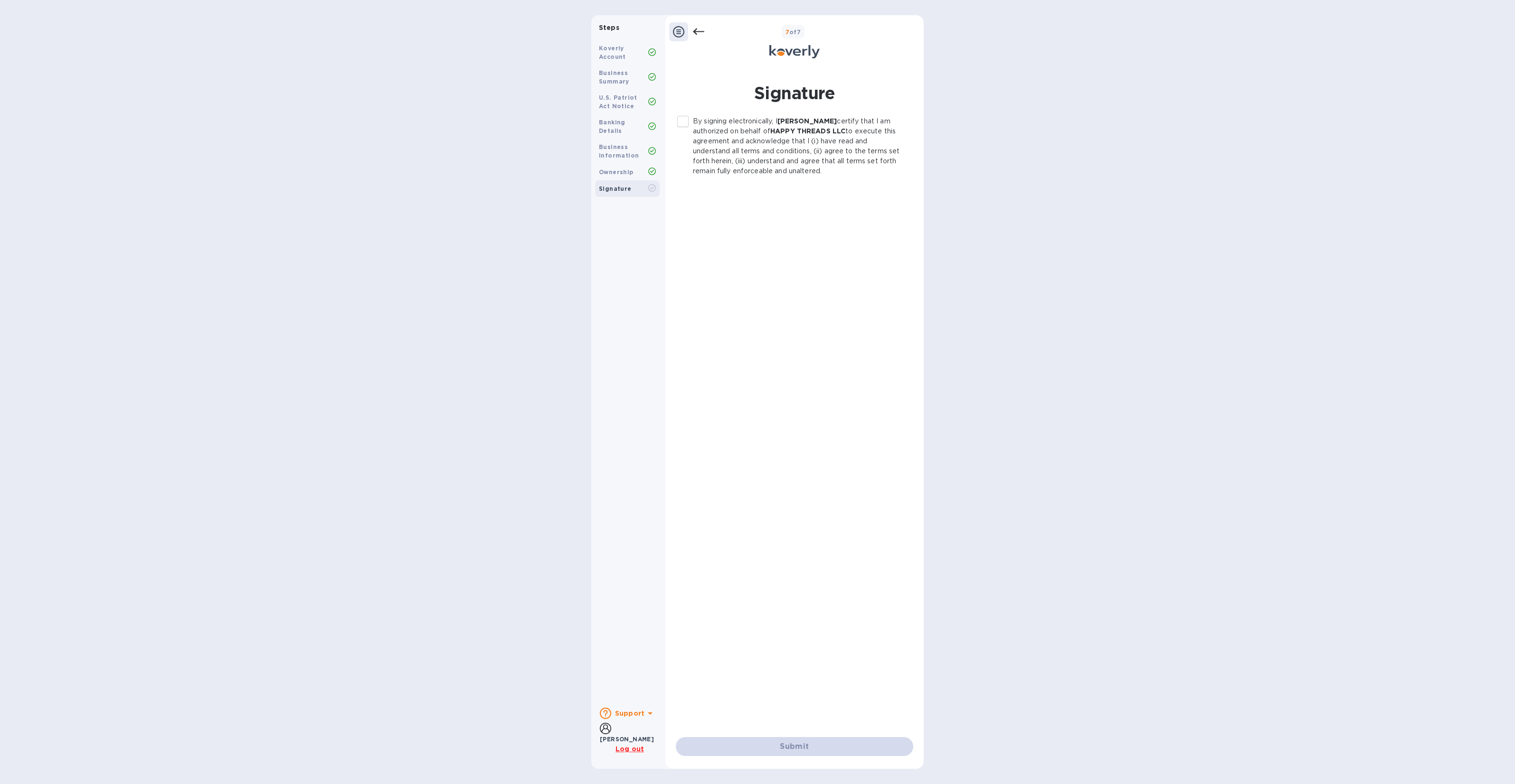
click at [746, 122] on p "By signing electronically, I Leo Badash certify that I am authorized on behalf …" at bounding box center [799, 146] width 213 height 60
click at [693, 122] on input "By signing electronically, I Leo Badash certify that I am authorized on behalf …" at bounding box center [682, 122] width 20 height 20
click at [791, 748] on span "Submit" at bounding box center [794, 747] width 223 height 12
checkbox input "false"
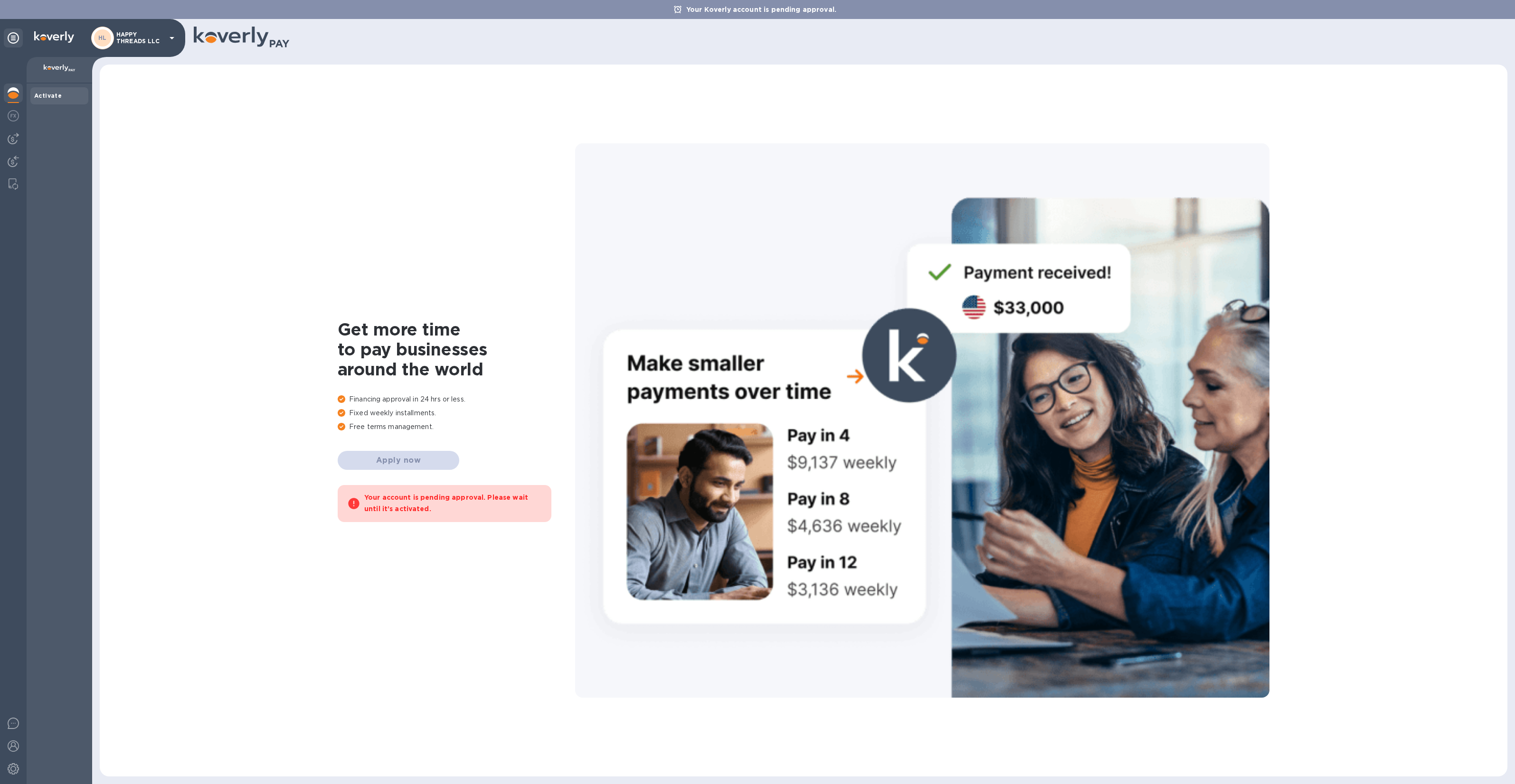
click at [13, 96] on img at bounding box center [14, 93] width 12 height 12
click at [67, 96] on div "Activate" at bounding box center [59, 96] width 50 height 10
click at [53, 96] on b "Activate" at bounding box center [48, 95] width 27 height 7
click at [397, 456] on div "Get more time to pay businesses around the world Financing approval in 24 hrs o…" at bounding box center [456, 420] width 237 height 203
